Goal: Navigation & Orientation: Understand site structure

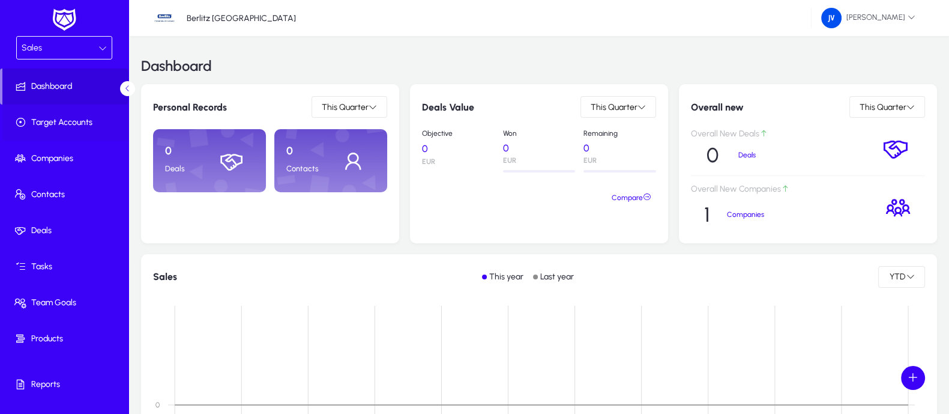
click at [62, 119] on span "Target Accounts" at bounding box center [66, 122] width 128 height 12
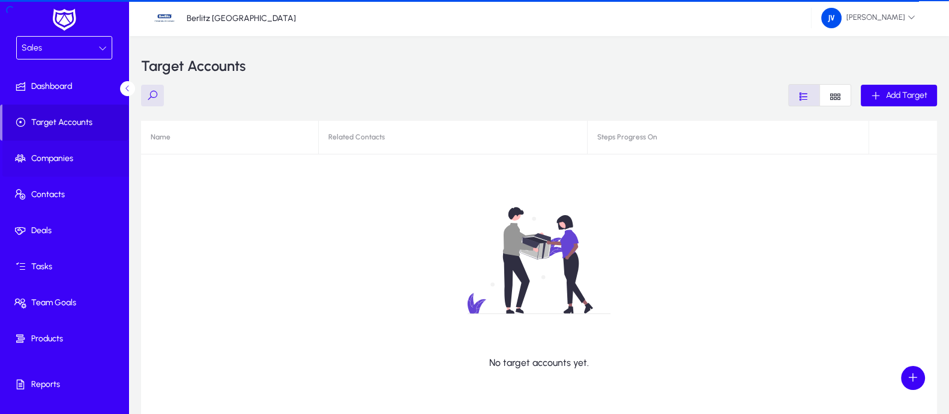
click at [58, 155] on span "Companies" at bounding box center [66, 158] width 128 height 12
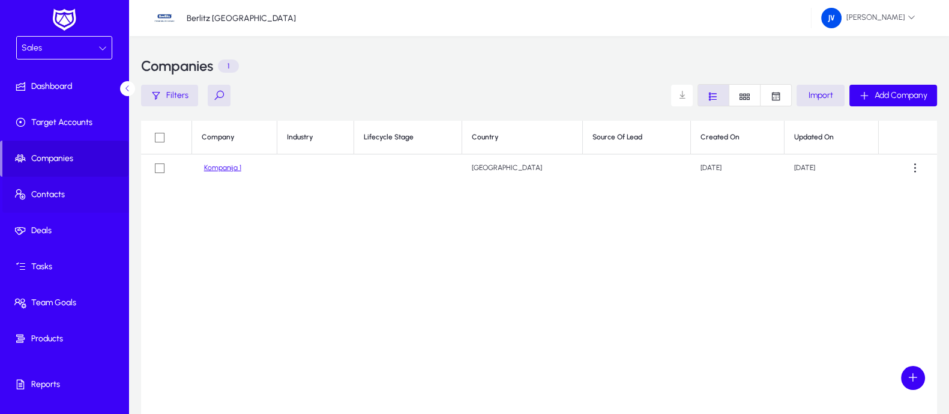
click at [60, 191] on span "Contacts" at bounding box center [66, 194] width 128 height 12
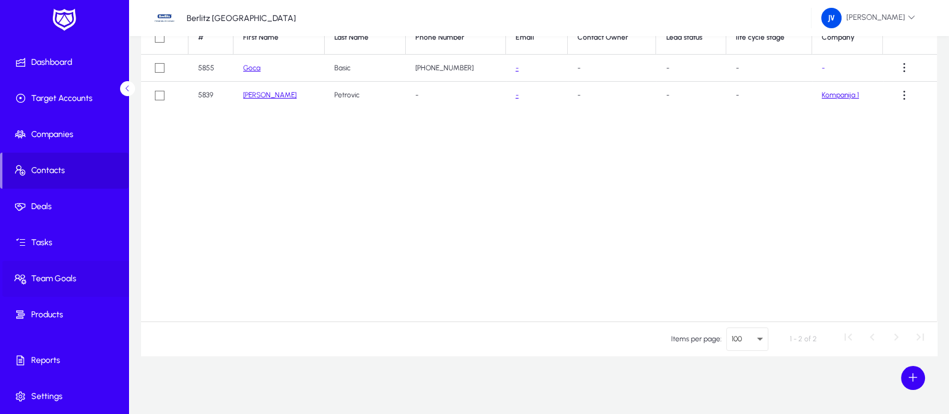
scroll to position [101, 0]
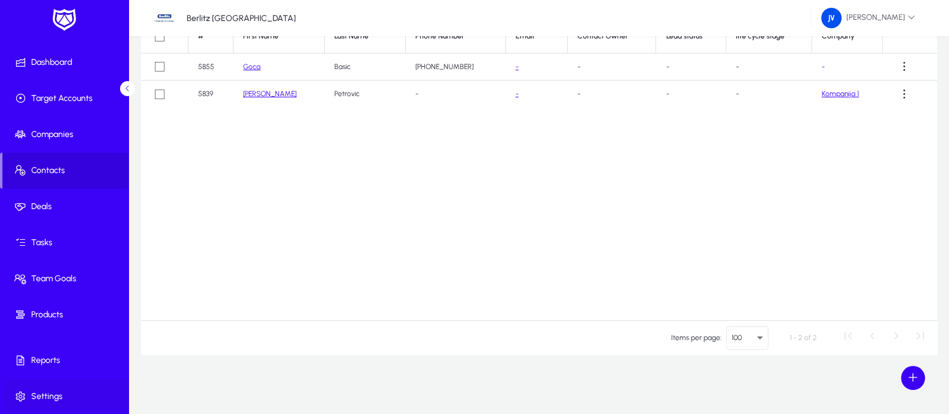
click at [53, 391] on span "Settings" at bounding box center [66, 396] width 128 height 12
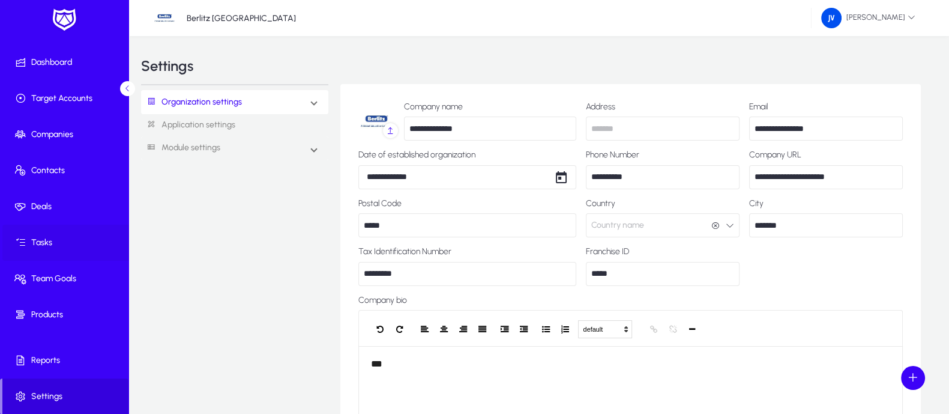
scroll to position [149, 0]
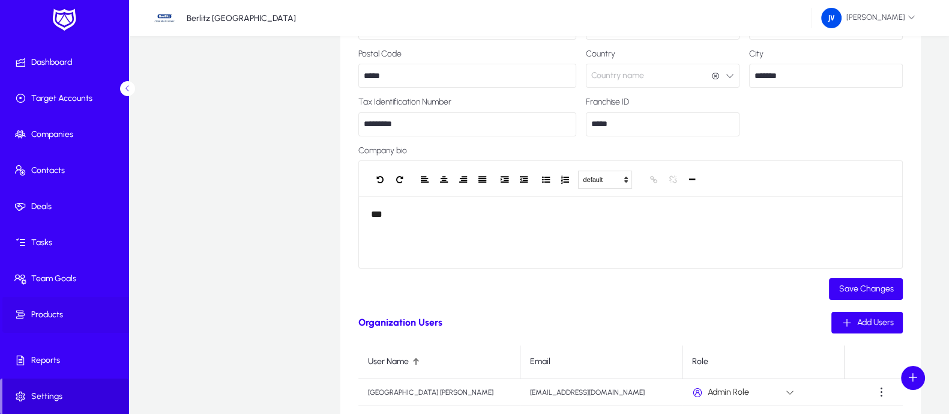
click at [57, 310] on span "Products" at bounding box center [66, 315] width 128 height 12
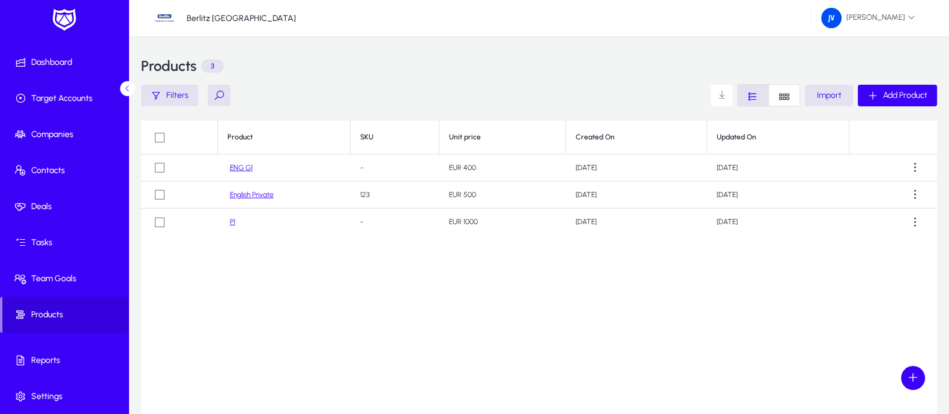
click at [243, 169] on link "ENG G1" at bounding box center [241, 167] width 23 height 9
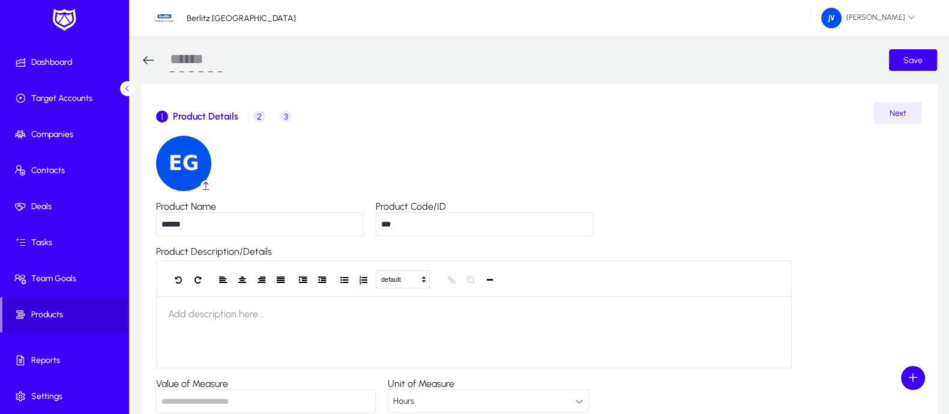
click at [255, 116] on span "2" at bounding box center [259, 116] width 12 height 12
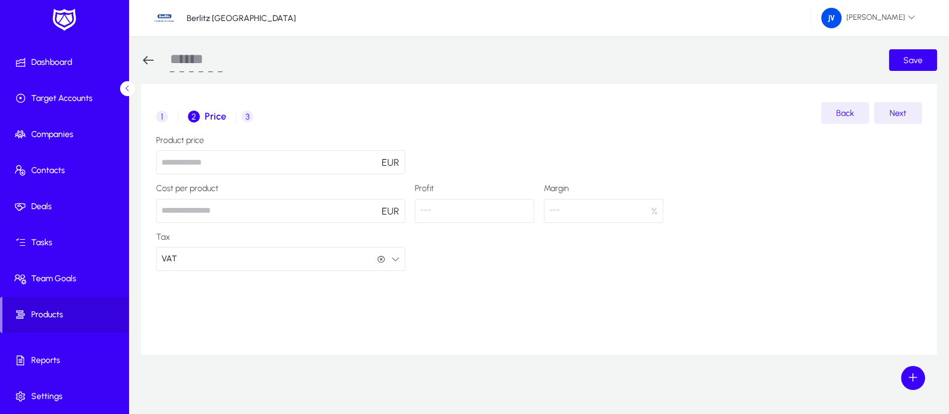
click at [245, 117] on span "3" at bounding box center [247, 116] width 12 height 12
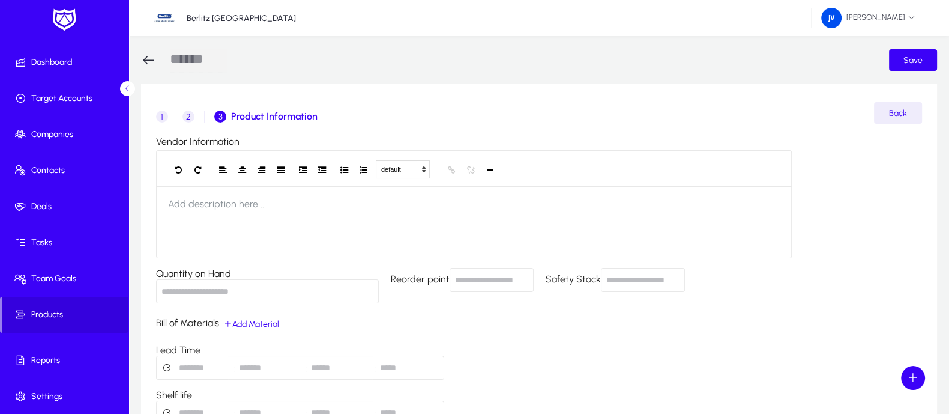
click at [151, 58] on icon at bounding box center [148, 60] width 14 height 14
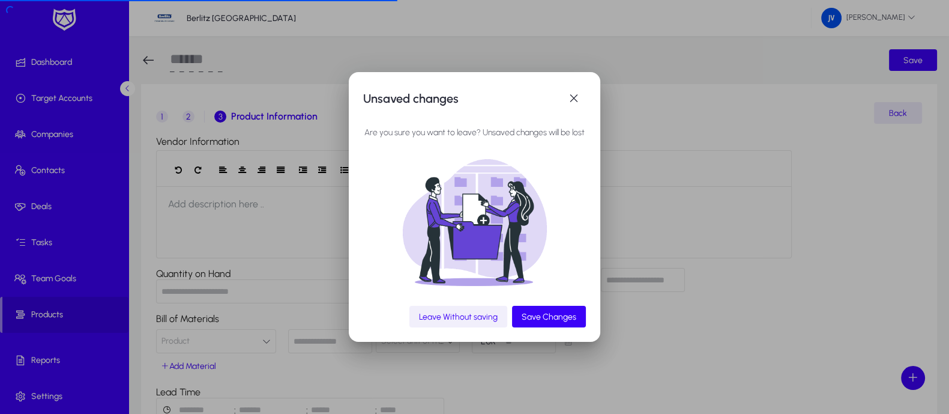
click at [465, 313] on span "Leave Without saving" at bounding box center [458, 317] width 79 height 10
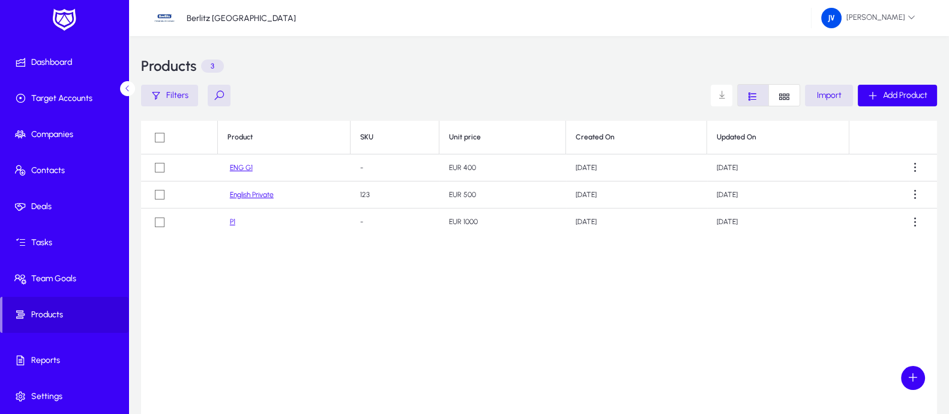
click at [261, 194] on link "English Private" at bounding box center [252, 194] width 44 height 9
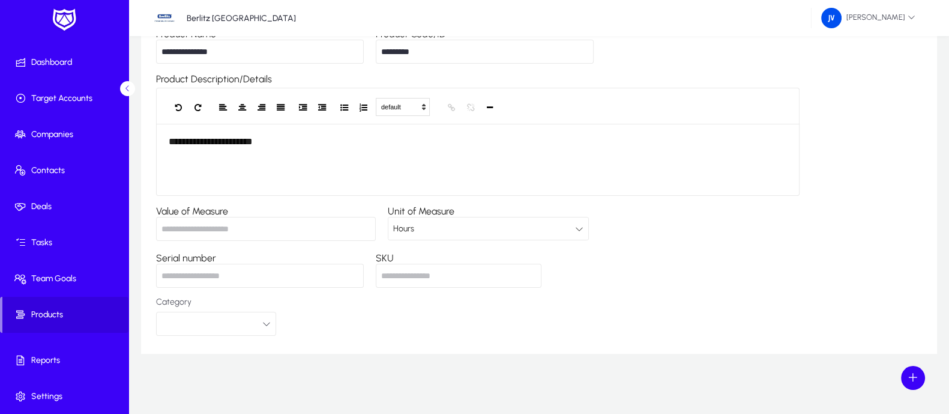
scroll to position [22, 0]
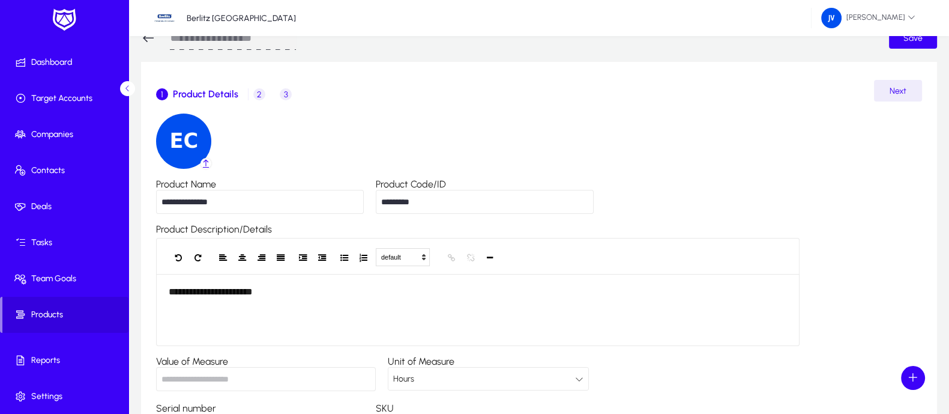
click at [261, 88] on span "2 Price" at bounding box center [261, 94] width 26 height 12
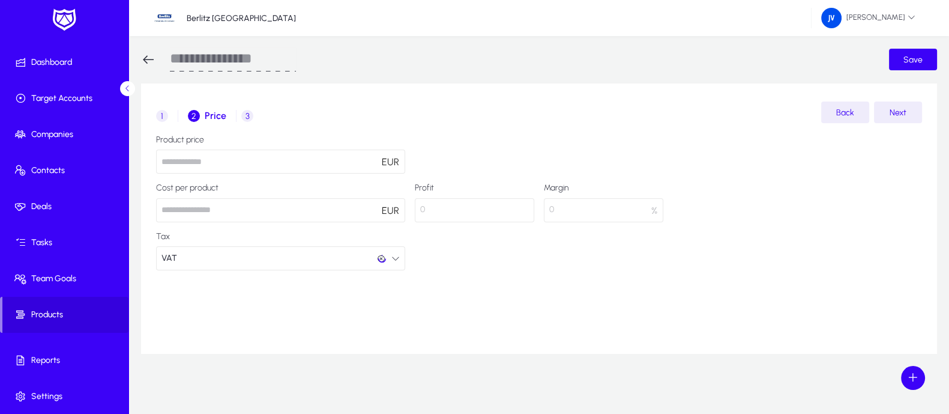
scroll to position [0, 0]
click at [396, 256] on icon "button" at bounding box center [395, 259] width 8 height 8
click at [396, 256] on div at bounding box center [474, 207] width 949 height 414
click at [246, 121] on span "3" at bounding box center [247, 116] width 12 height 12
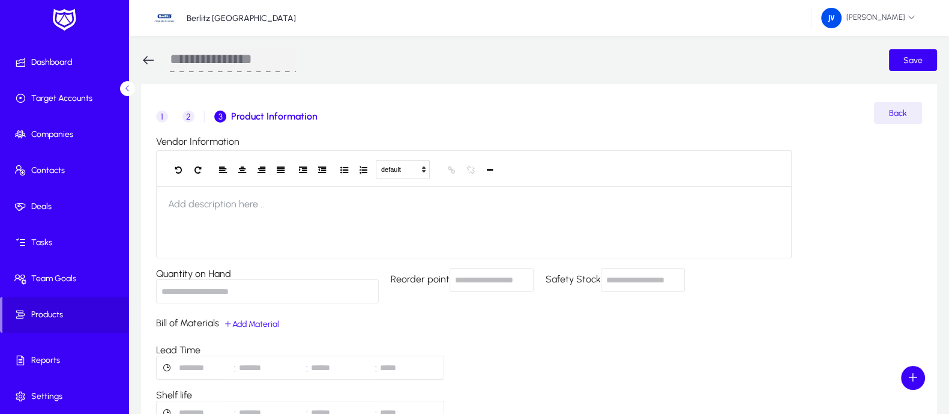
click at [146, 59] on icon at bounding box center [148, 60] width 14 height 14
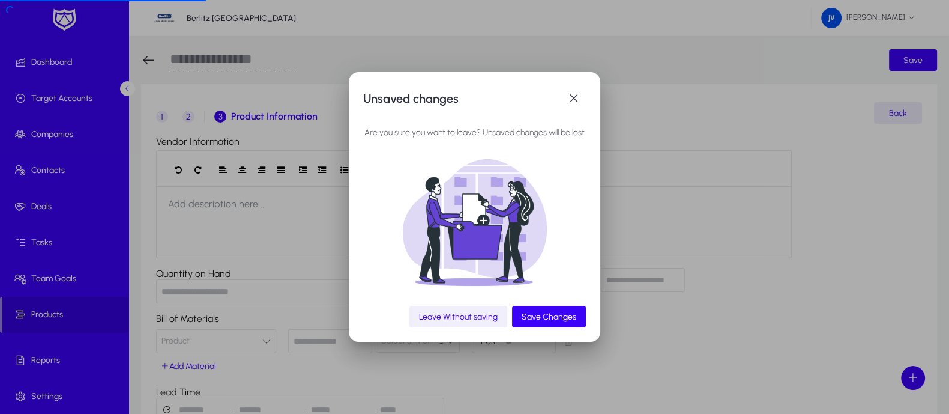
click at [454, 321] on span "Leave Without saving" at bounding box center [458, 317] width 79 height 10
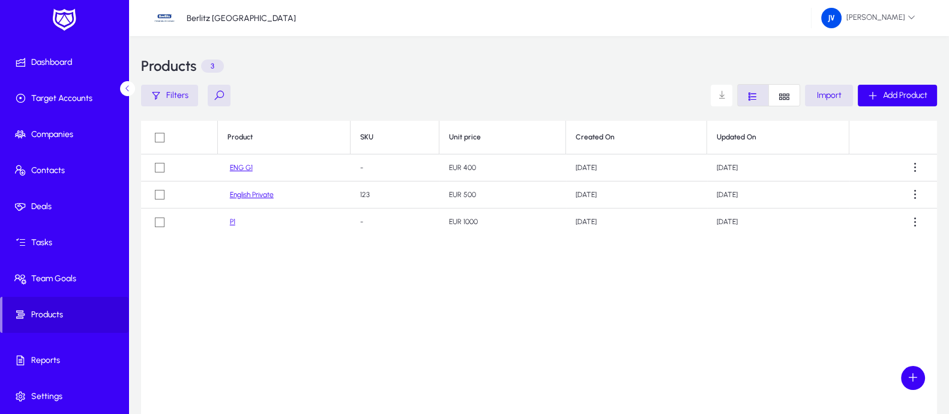
click at [233, 221] on link "P1" at bounding box center [232, 221] width 5 height 9
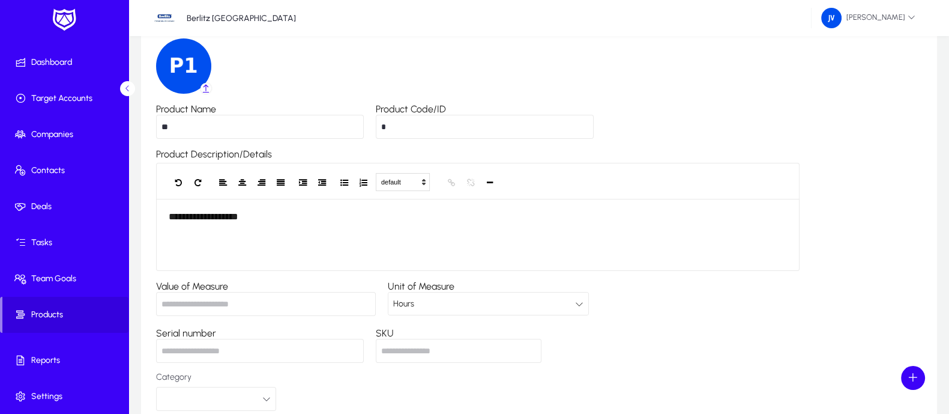
scroll to position [22, 0]
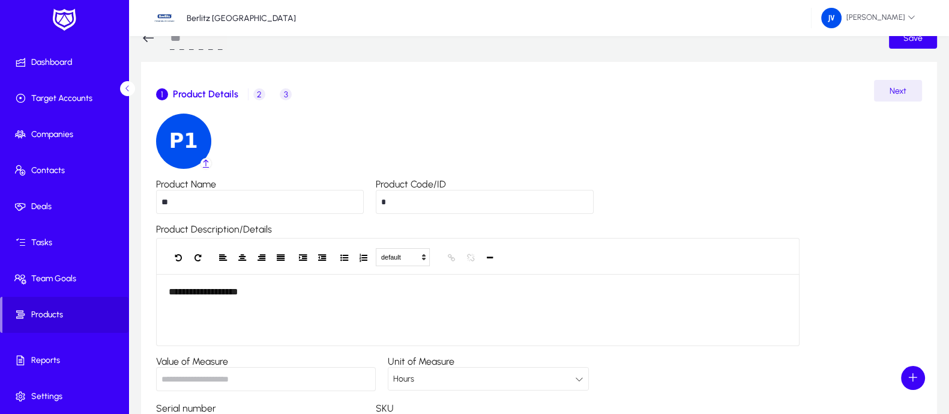
click at [256, 94] on span "2" at bounding box center [259, 94] width 12 height 12
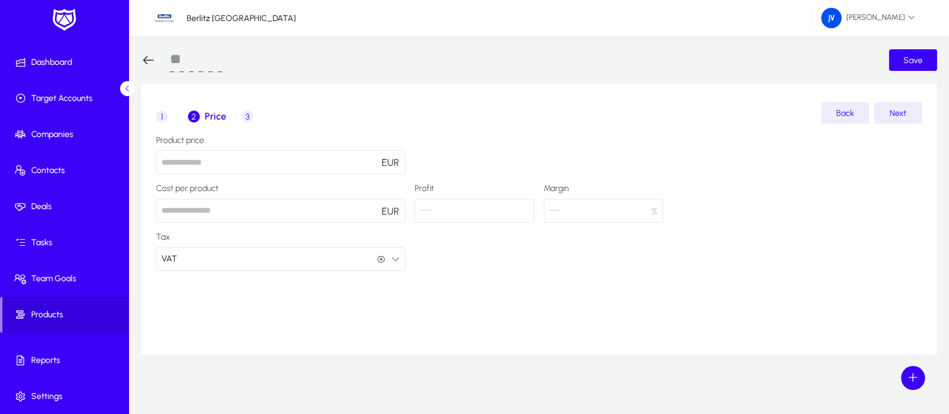
click at [249, 114] on span "3" at bounding box center [247, 116] width 12 height 12
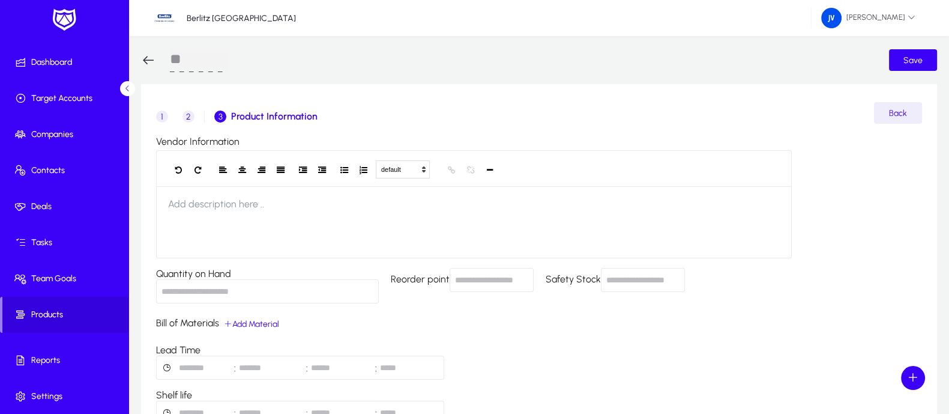
click at [145, 61] on icon at bounding box center [148, 60] width 14 height 14
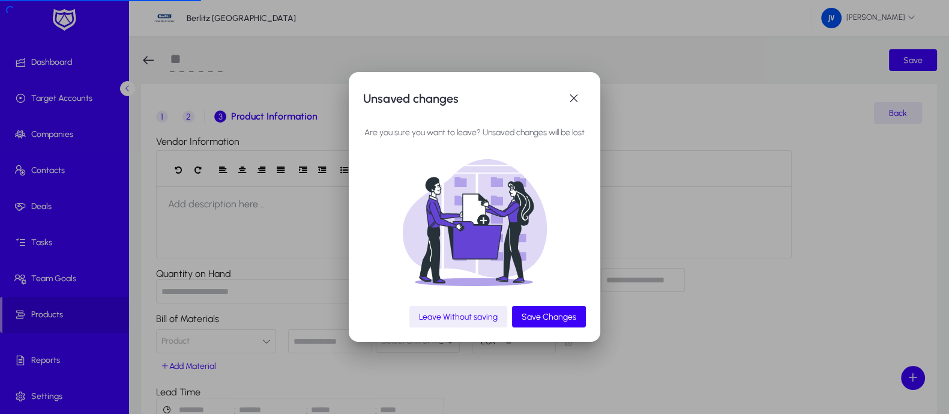
click at [454, 316] on span "Leave Without saving" at bounding box center [458, 317] width 79 height 10
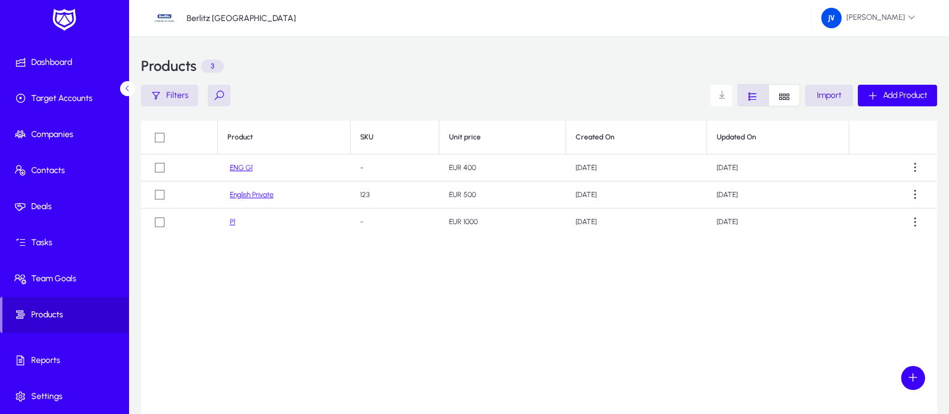
click at [49, 307] on span at bounding box center [65, 314] width 126 height 29
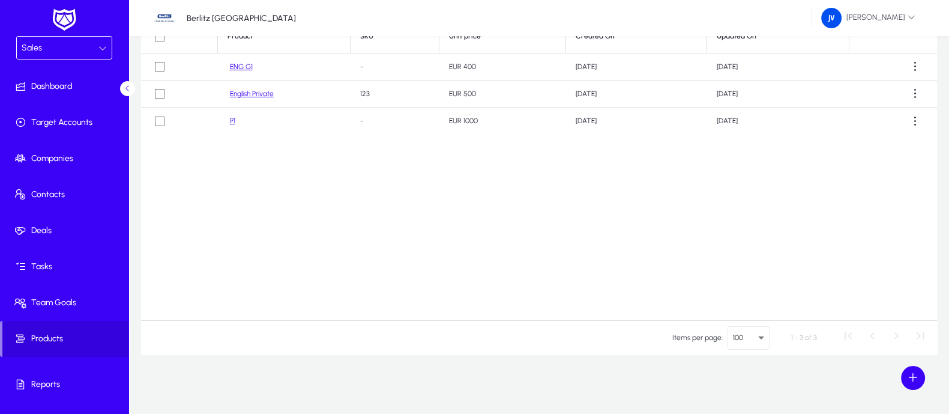
click at [103, 44] on icon at bounding box center [102, 48] width 8 height 8
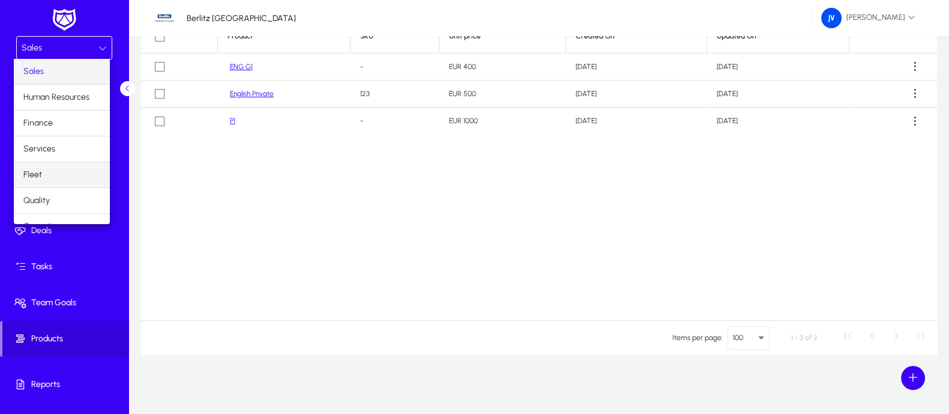
scroll to position [40, 0]
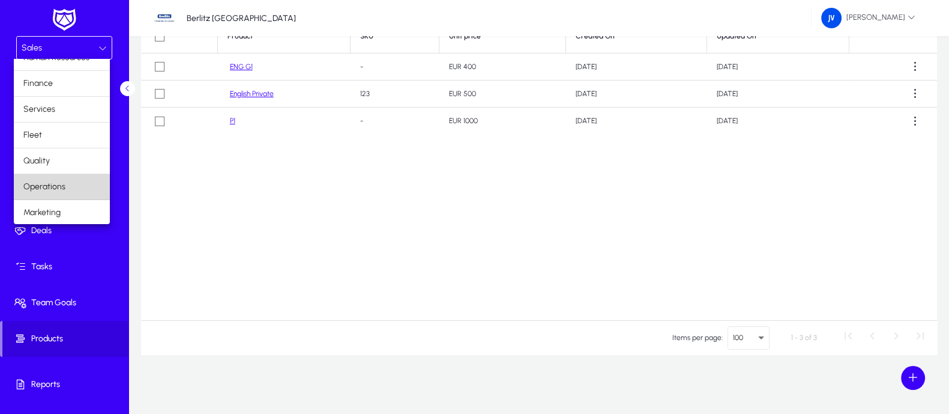
click at [74, 184] on mat-option "Operations" at bounding box center [62, 186] width 96 height 25
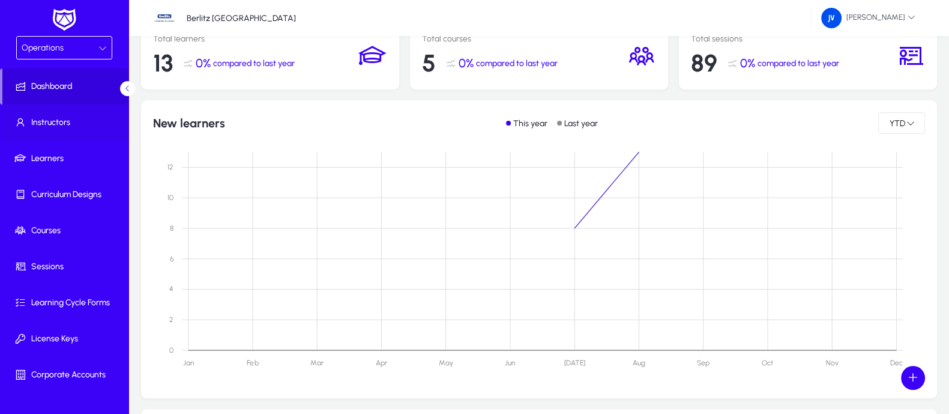
click at [69, 115] on span at bounding box center [66, 122] width 128 height 29
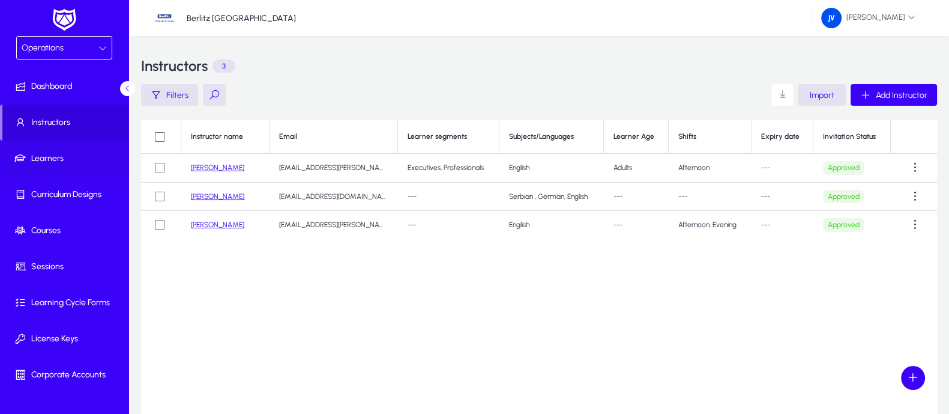
click at [51, 157] on span "Learners" at bounding box center [66, 158] width 128 height 12
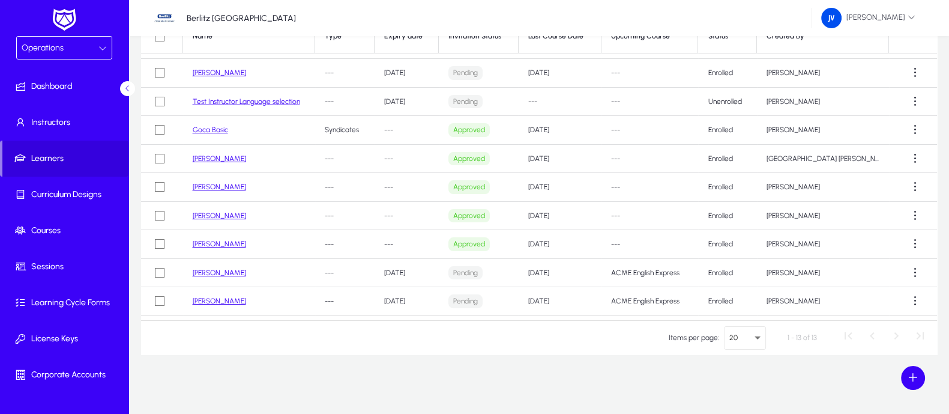
scroll to position [74, 0]
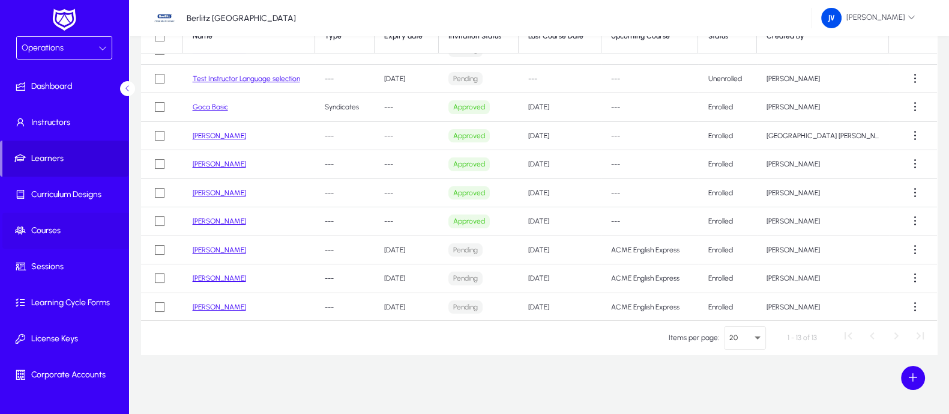
click at [40, 225] on span "Courses" at bounding box center [66, 230] width 128 height 12
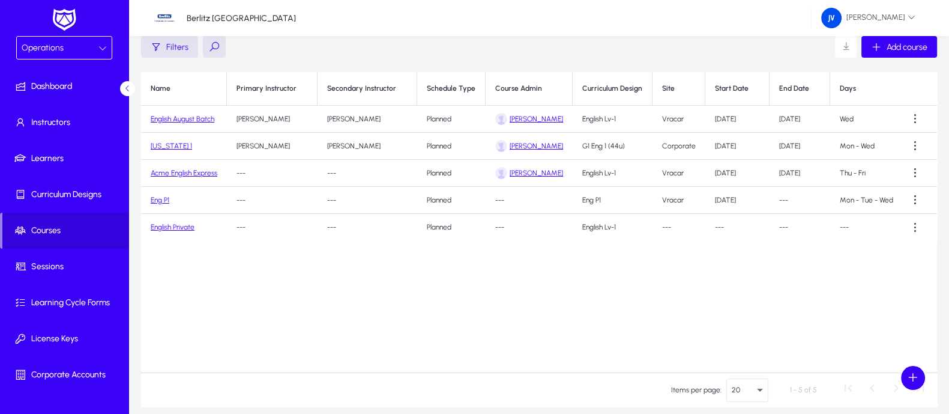
scroll to position [25, 0]
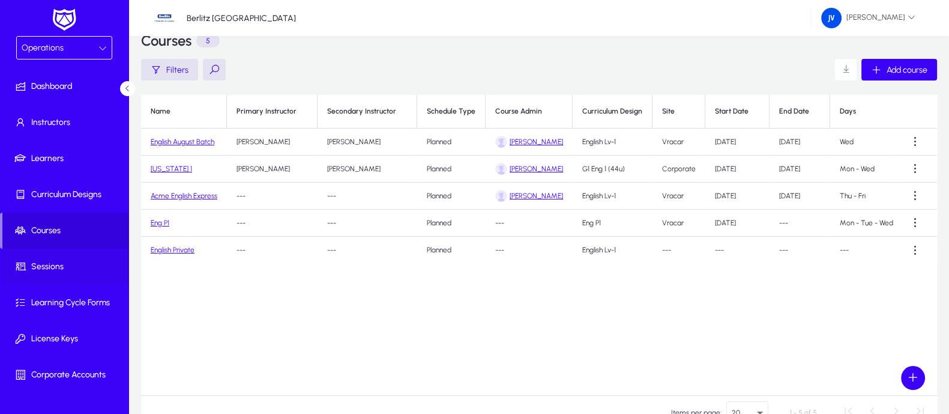
click at [54, 261] on span "Sessions" at bounding box center [66, 267] width 128 height 12
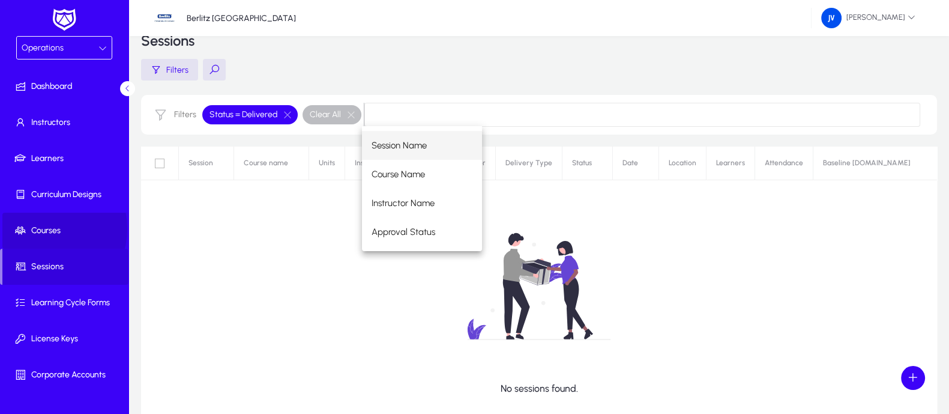
click at [43, 228] on span "Courses" at bounding box center [66, 230] width 128 height 12
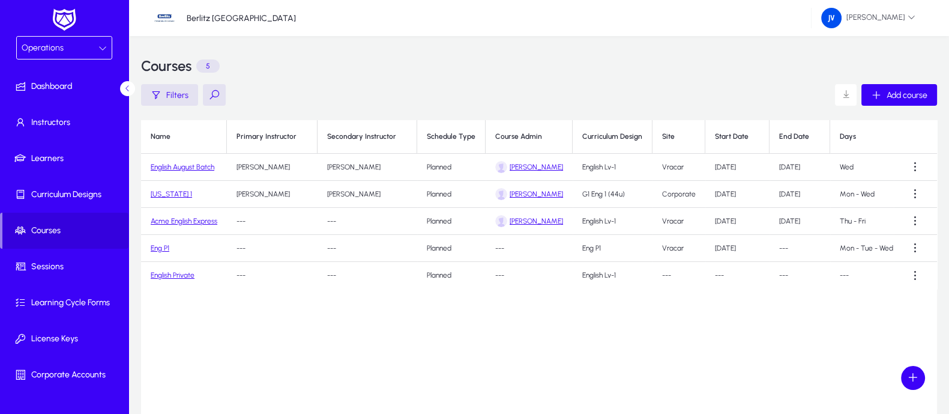
click at [194, 166] on link "English August Batch" at bounding box center [183, 167] width 64 height 8
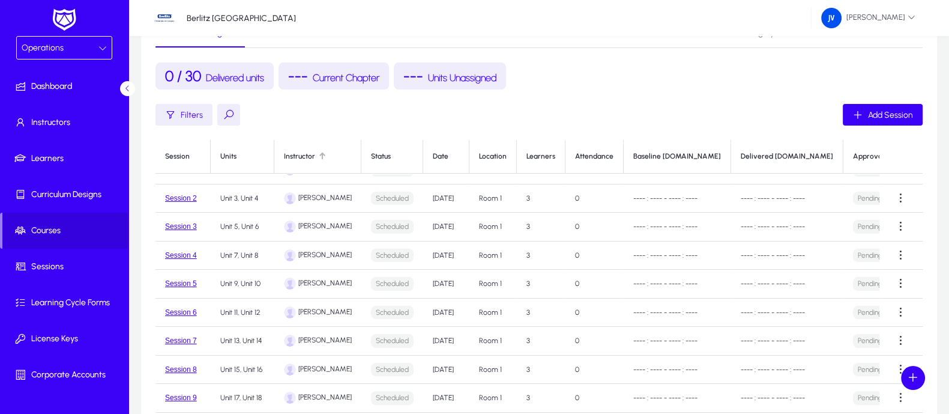
scroll to position [225, 0]
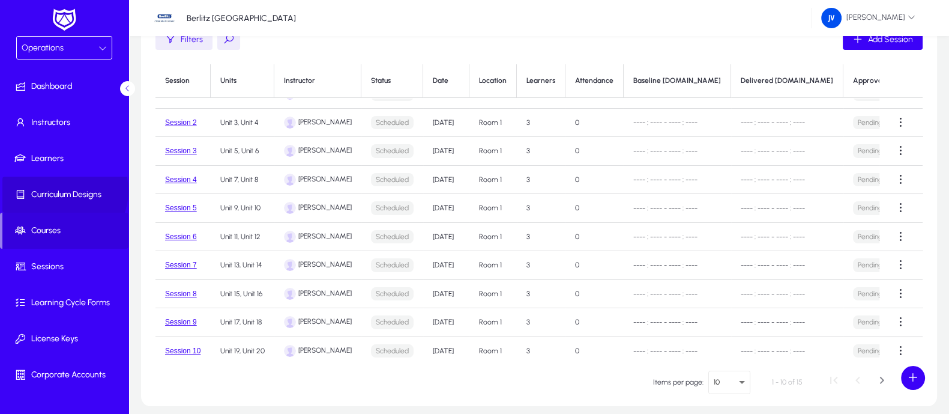
click at [62, 190] on span "Curriculum Designs" at bounding box center [66, 194] width 128 height 12
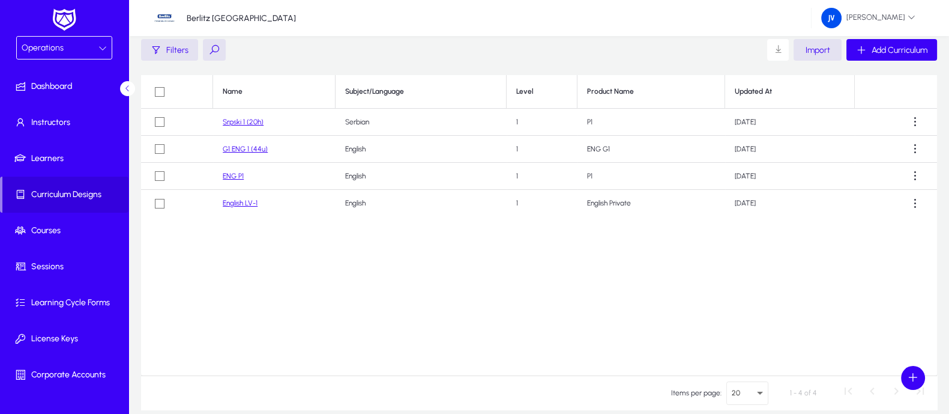
scroll to position [25, 0]
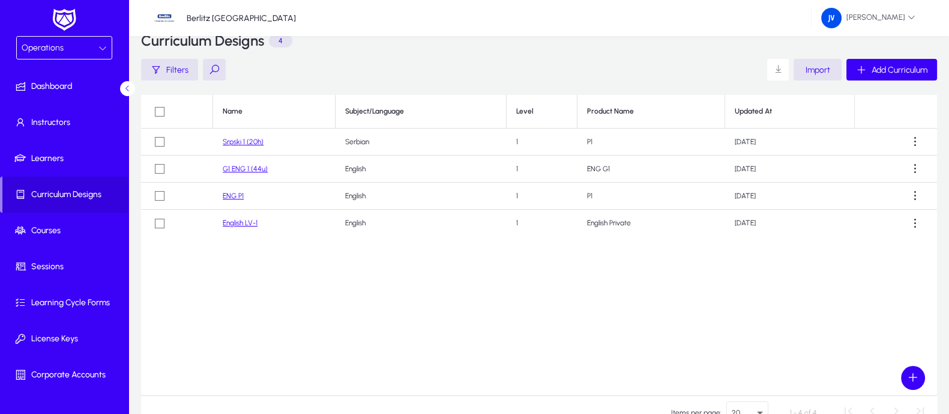
click at [238, 139] on link "Srpski 1 (20h)" at bounding box center [243, 141] width 41 height 8
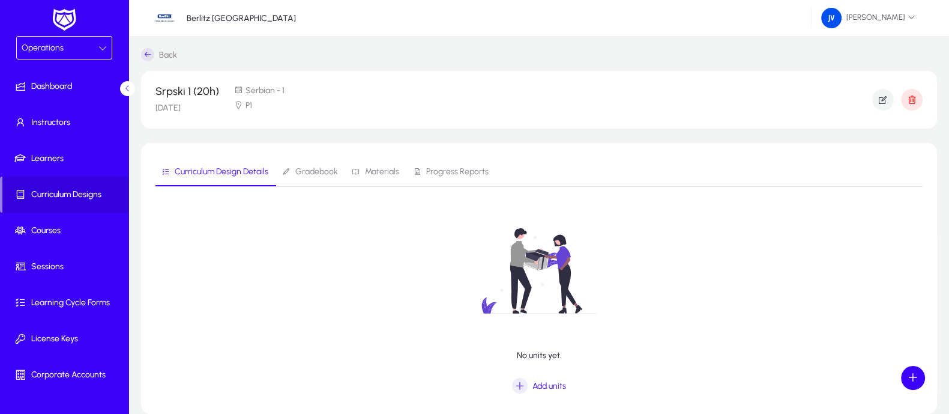
click at [303, 171] on span "Gradebook" at bounding box center [316, 171] width 43 height 8
click at [376, 167] on span "Materials" at bounding box center [382, 171] width 34 height 8
click at [456, 172] on span "Progress Reports" at bounding box center [457, 171] width 62 height 8
click at [189, 172] on span "Curriculum Design Details" at bounding box center [222, 171] width 94 height 8
click at [67, 190] on span "Curriculum Designs" at bounding box center [65, 194] width 126 height 12
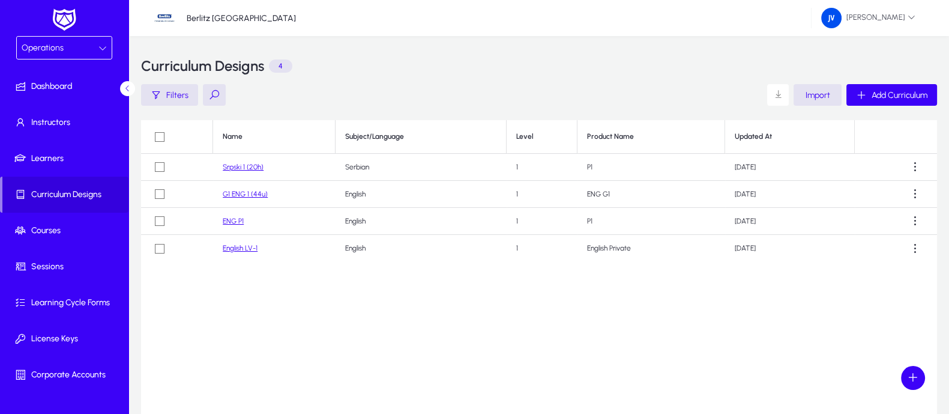
click at [247, 195] on link "G1 ENG 1 (44u)" at bounding box center [245, 194] width 45 height 8
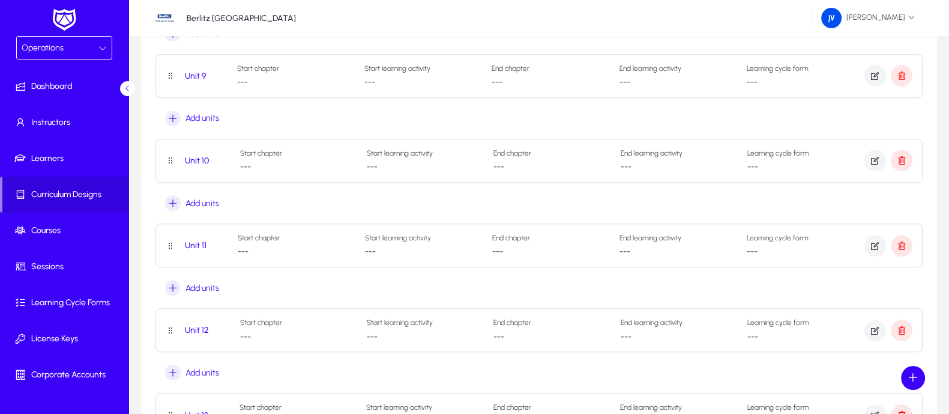
scroll to position [1050, 0]
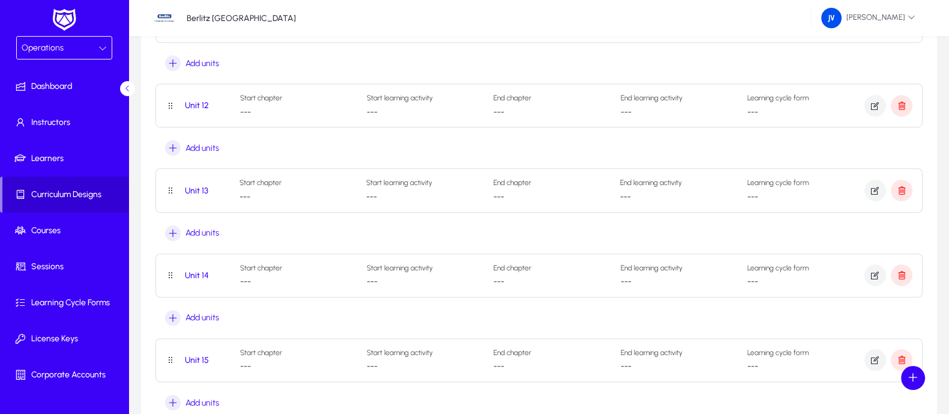
click at [64, 193] on span "Curriculum Designs" at bounding box center [65, 194] width 126 height 12
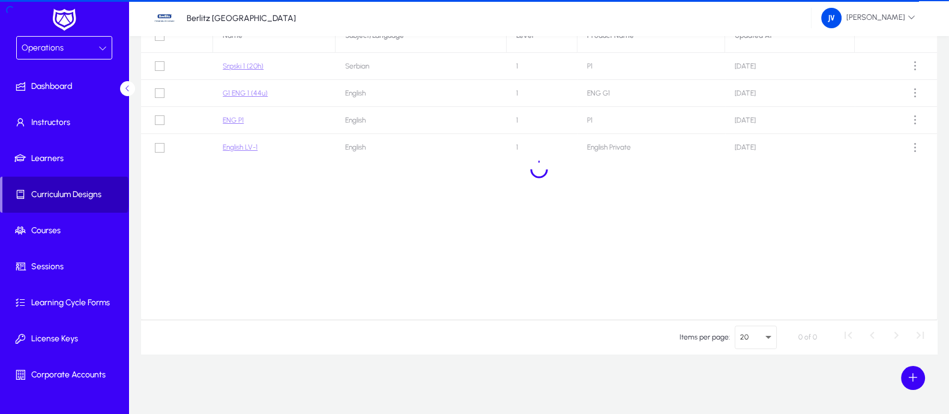
scroll to position [100, 0]
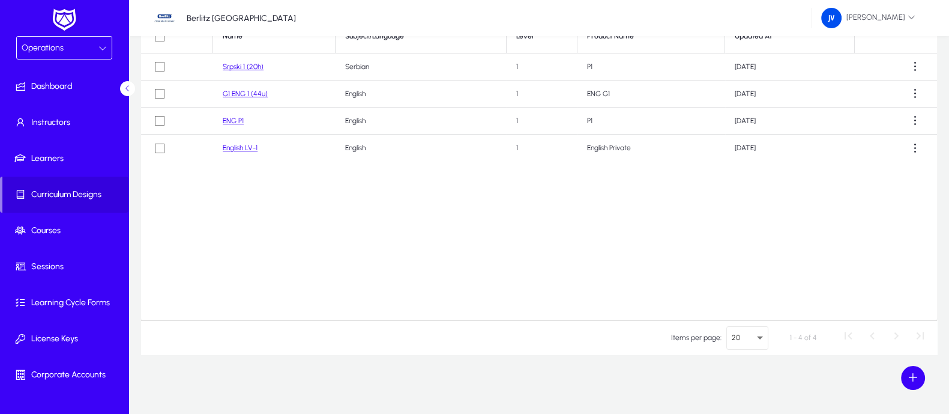
click at [230, 120] on link "ENG P1" at bounding box center [233, 120] width 21 height 8
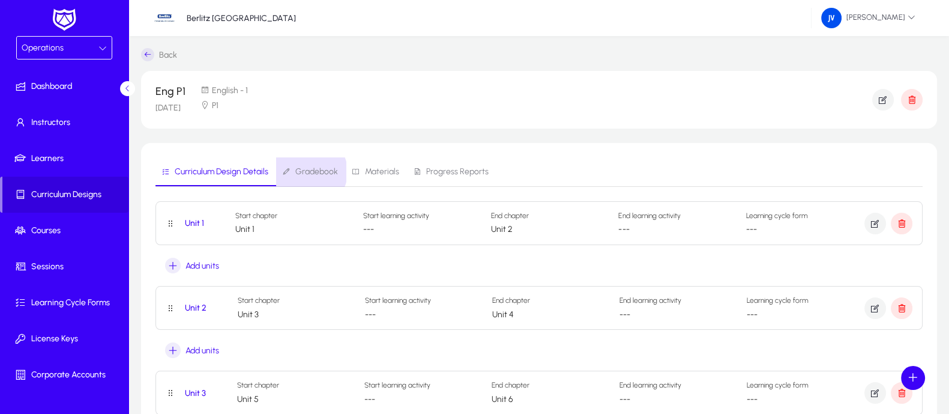
click at [308, 172] on span "Gradebook" at bounding box center [316, 171] width 43 height 8
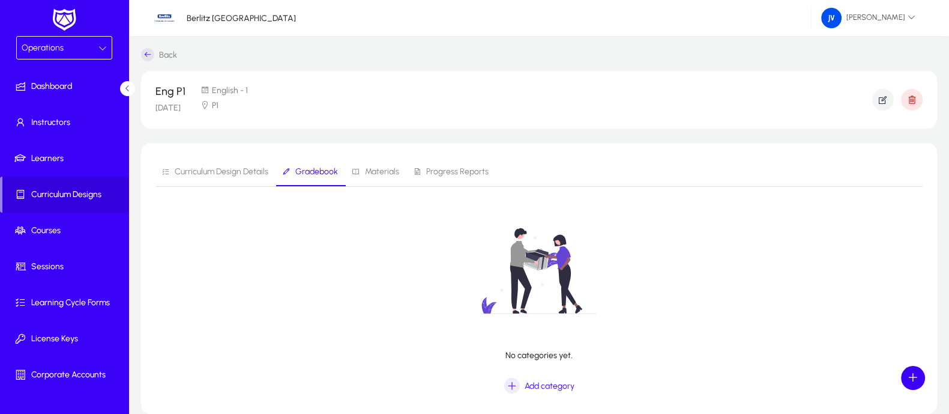
click at [376, 167] on span "Materials" at bounding box center [382, 171] width 34 height 8
click at [445, 167] on span "Progress Reports" at bounding box center [457, 171] width 62 height 8
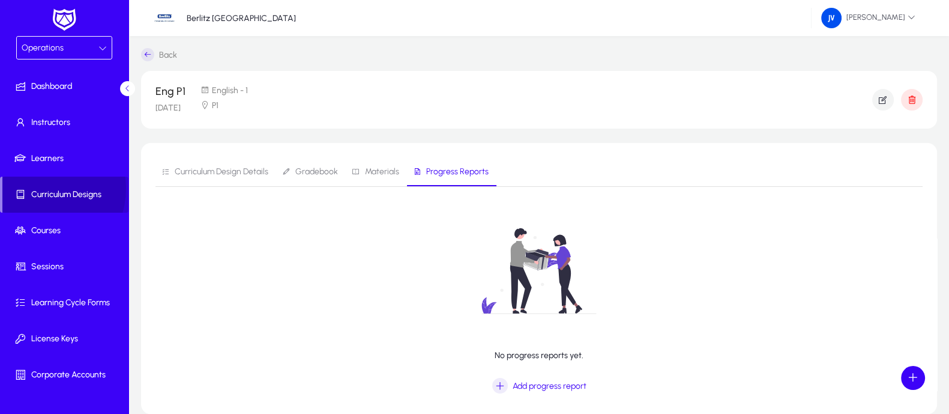
click at [37, 188] on span "Curriculum Designs" at bounding box center [65, 194] width 126 height 12
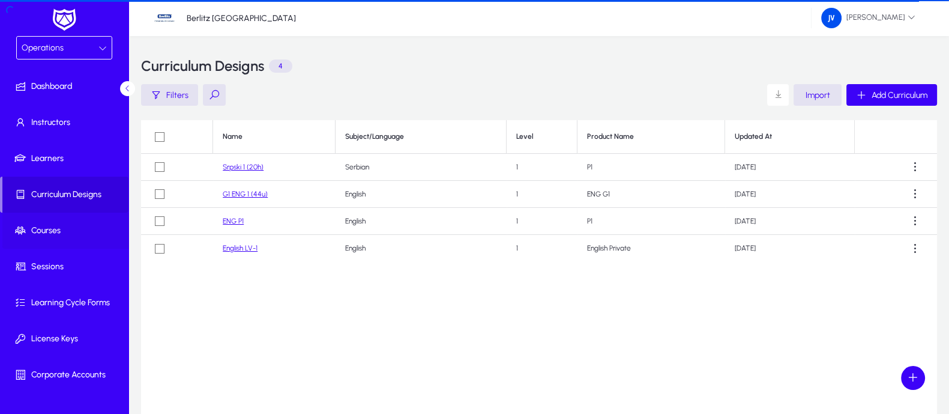
click at [45, 225] on span "Courses" at bounding box center [66, 230] width 128 height 12
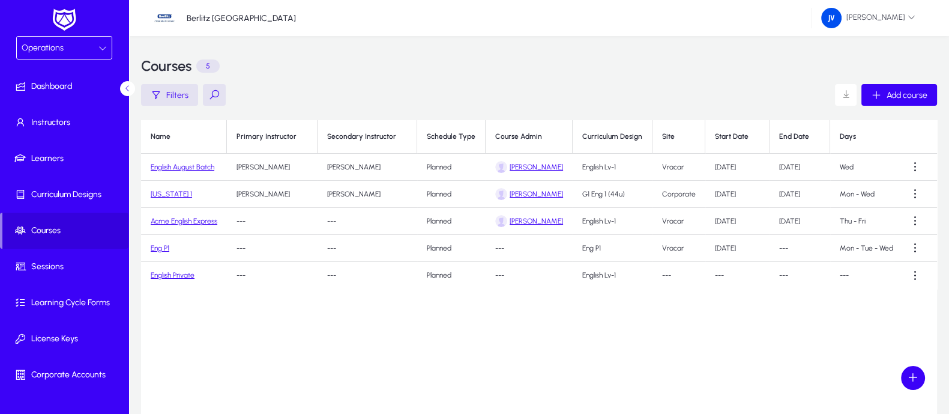
click at [179, 221] on link "Acme English Express" at bounding box center [184, 221] width 67 height 8
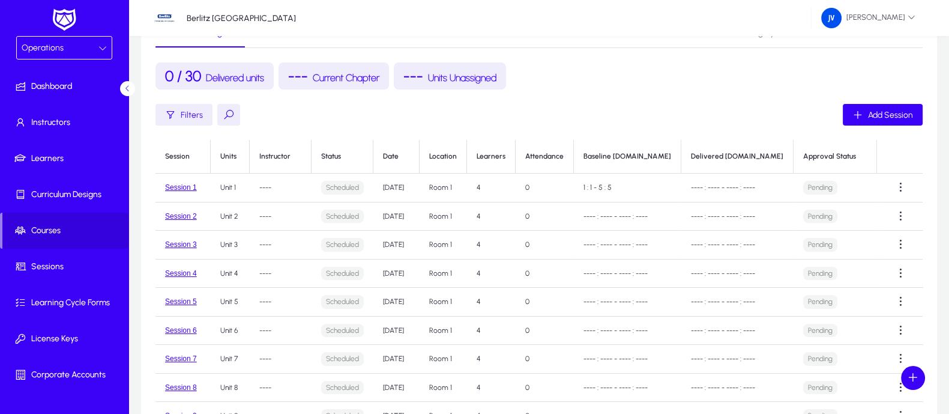
scroll to position [28, 0]
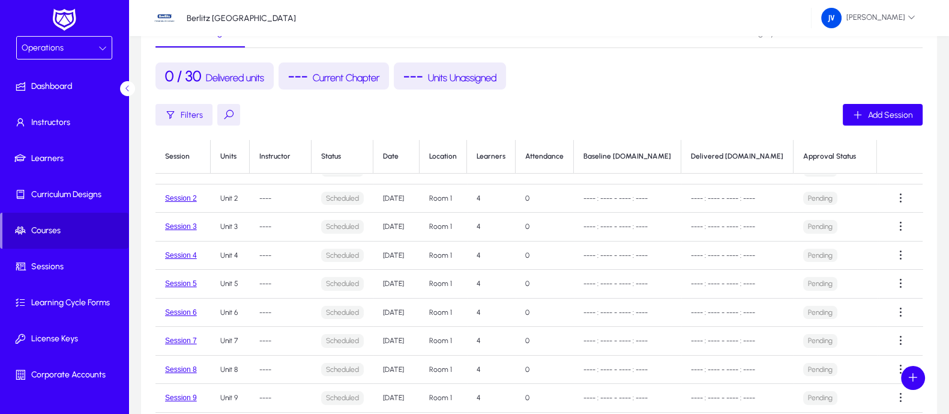
click at [54, 224] on span "Courses" at bounding box center [65, 230] width 126 height 12
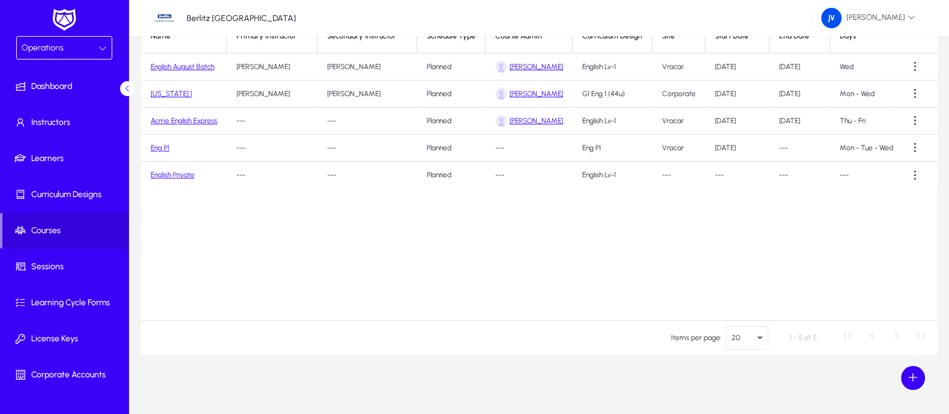
scroll to position [25, 0]
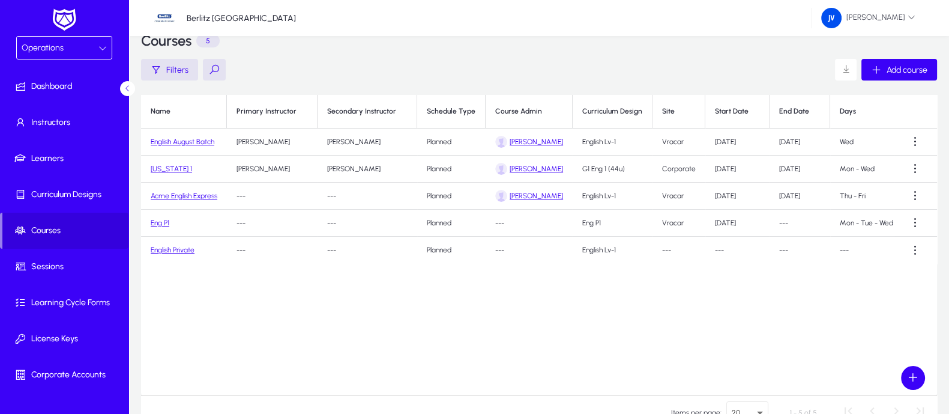
click at [168, 167] on link "[US_STATE] 1" at bounding box center [171, 168] width 41 height 8
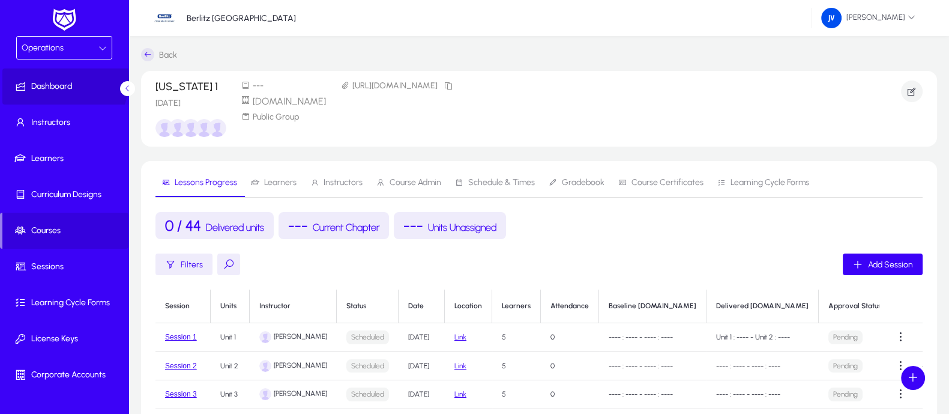
click at [56, 79] on span at bounding box center [66, 86] width 128 height 29
